Goal: Use online tool/utility: Utilize a website feature to perform a specific function

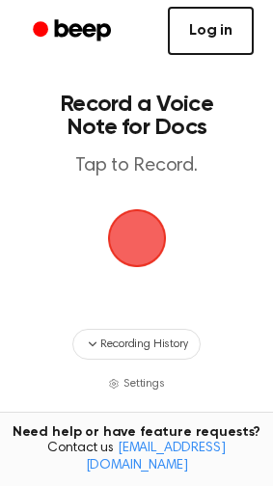
click at [201, 17] on link "Log in" at bounding box center [211, 31] width 86 height 48
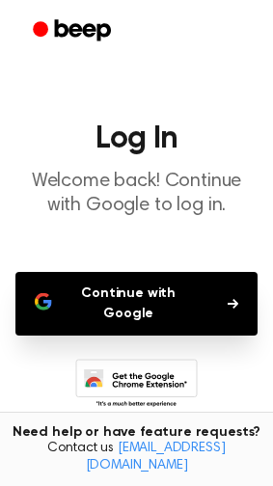
click at [134, 301] on button "Continue with Google" at bounding box center [136, 304] width 242 height 64
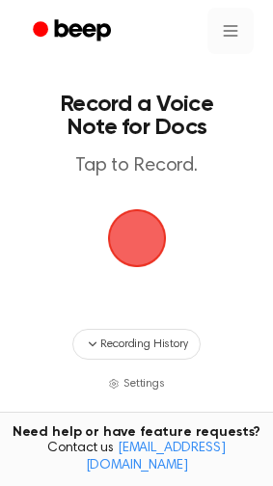
click at [223, 42] on html "Record a Voice Note for Docs Tap to Record. Recording History Settings Tired of…" at bounding box center [136, 349] width 273 height 698
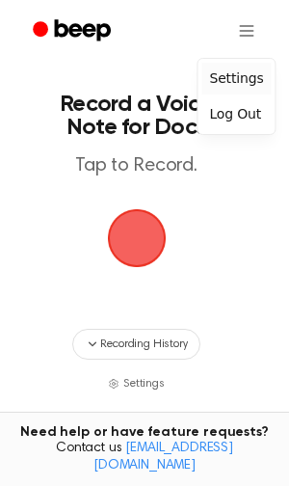
click at [220, 69] on div "Settings" at bounding box center [236, 79] width 69 height 32
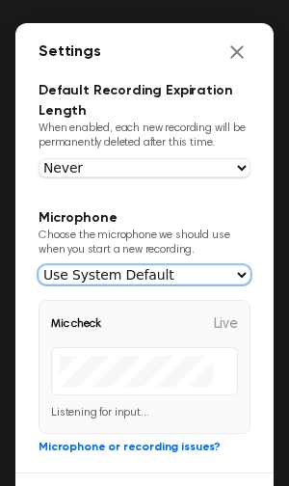
click at [163, 266] on select "Use System Default" at bounding box center [145, 274] width 212 height 19
drag, startPoint x: 163, startPoint y: 266, endPoint x: 161, endPoint y: 233, distance: 33.8
click at [163, 266] on select "Use System Default" at bounding box center [145, 274] width 212 height 19
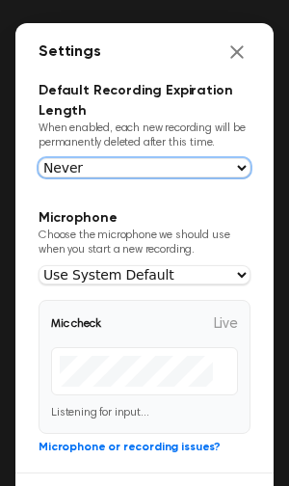
click at [131, 172] on select "Never In 1 Day In 1 Week In 1 Month In 1 Year" at bounding box center [145, 167] width 212 height 19
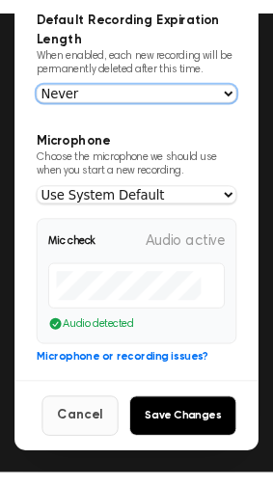
scroll to position [103, 0]
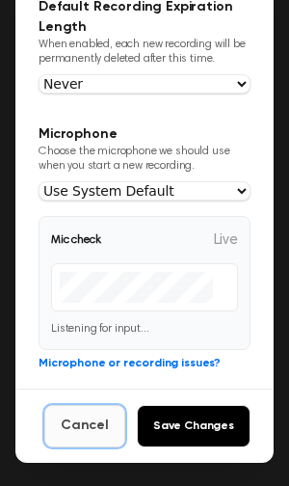
click at [95, 425] on button "Cancel" at bounding box center [84, 426] width 81 height 42
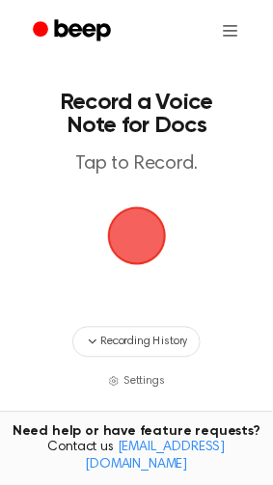
scroll to position [0, 0]
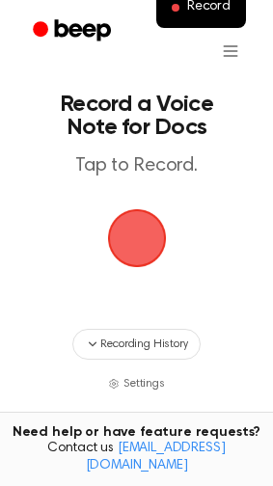
click at [132, 218] on span "button" at bounding box center [136, 239] width 66 height 66
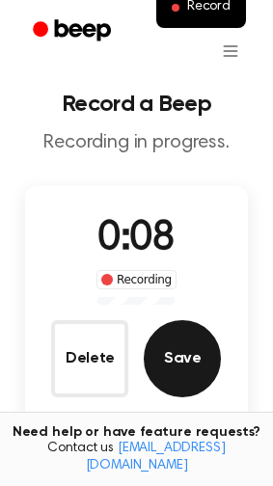
click at [194, 354] on button "Save" at bounding box center [182, 358] width 77 height 77
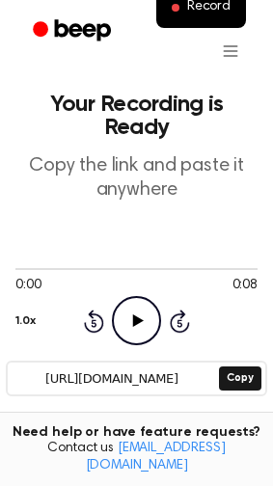
click at [137, 307] on icon "Play Audio" at bounding box center [136, 320] width 49 height 49
